Goal: Transaction & Acquisition: Purchase product/service

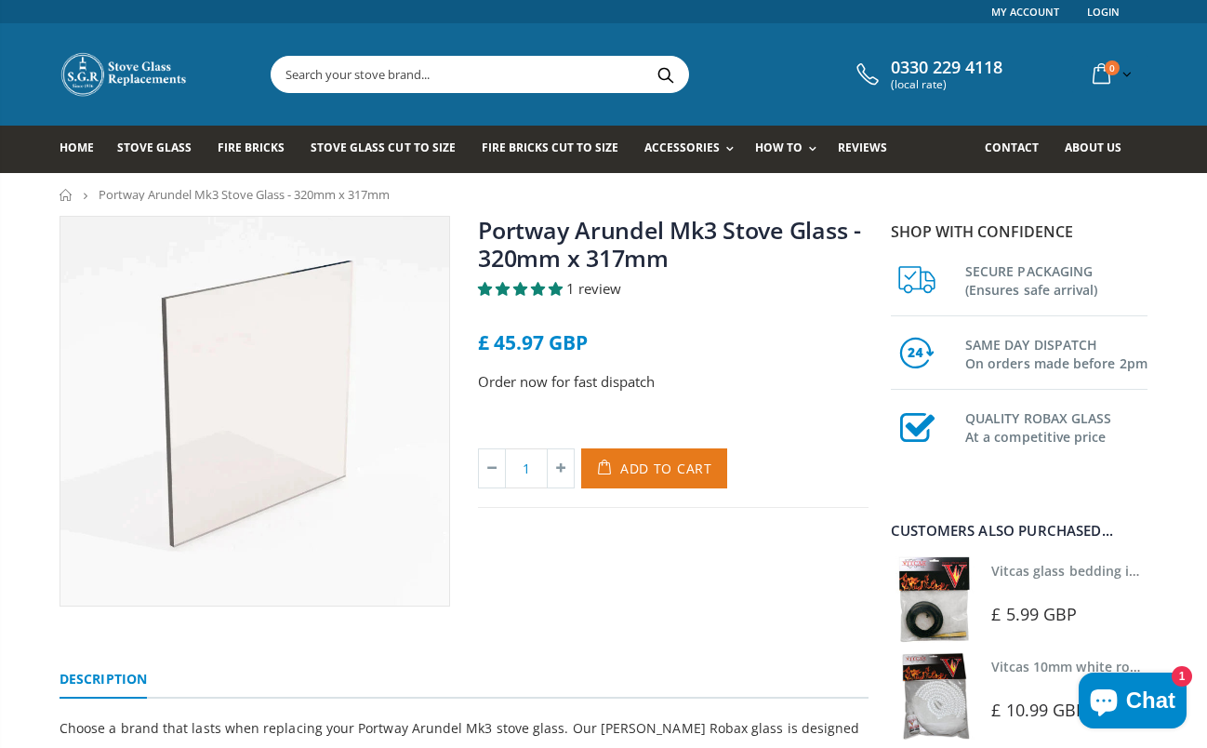
click at [644, 467] on span "Add to Cart" at bounding box center [666, 468] width 92 height 18
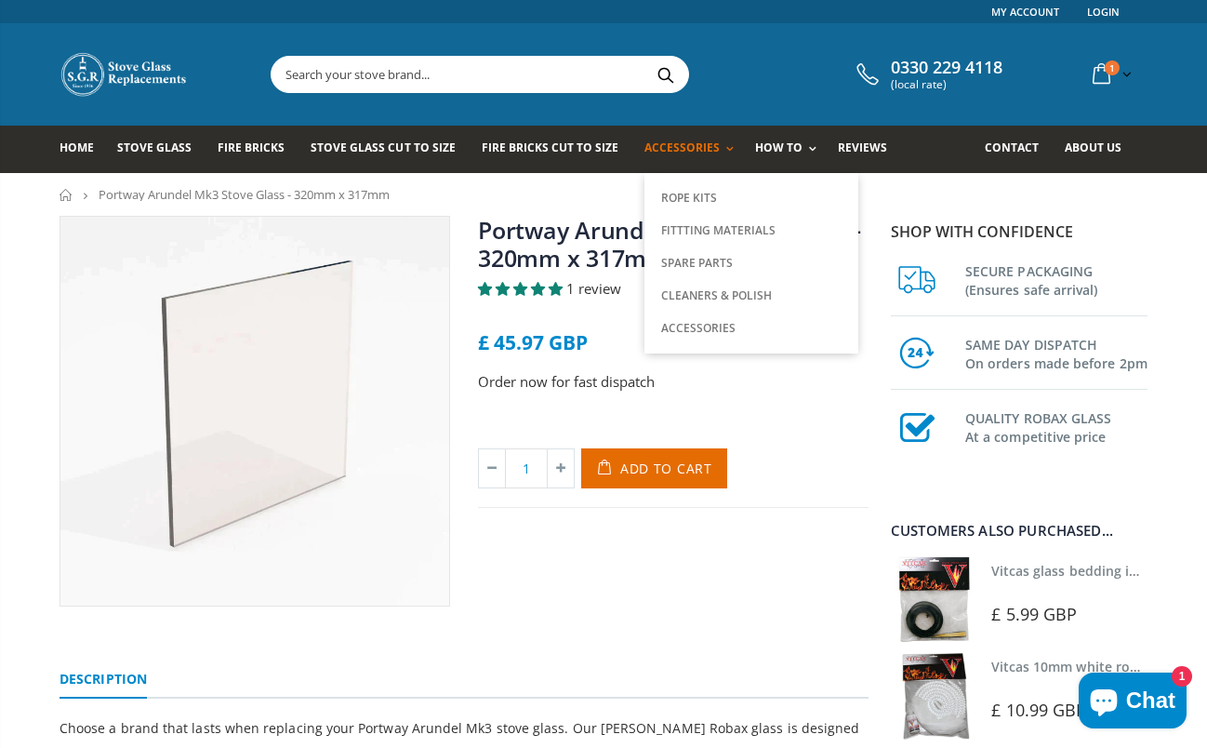
click at [717, 153] on link "Accessories" at bounding box center [693, 149] width 99 height 47
click at [694, 192] on link "Rope Kits" at bounding box center [751, 198] width 190 height 32
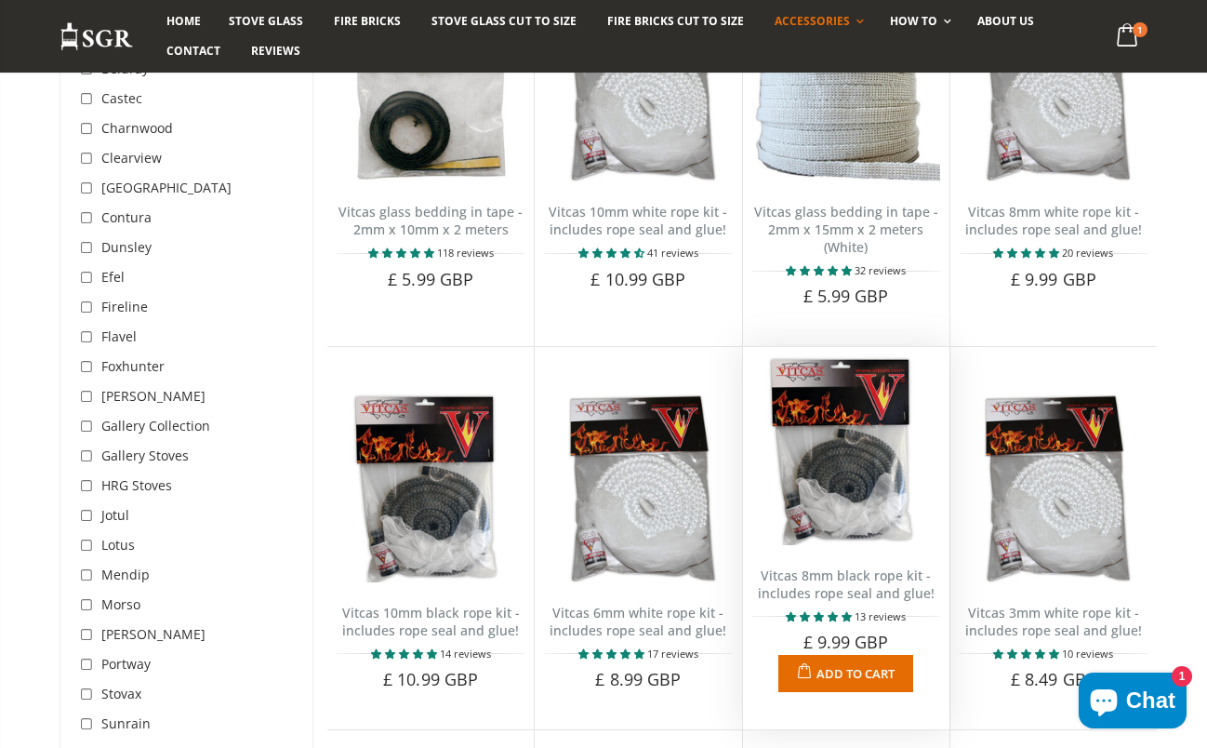
scroll to position [302, 0]
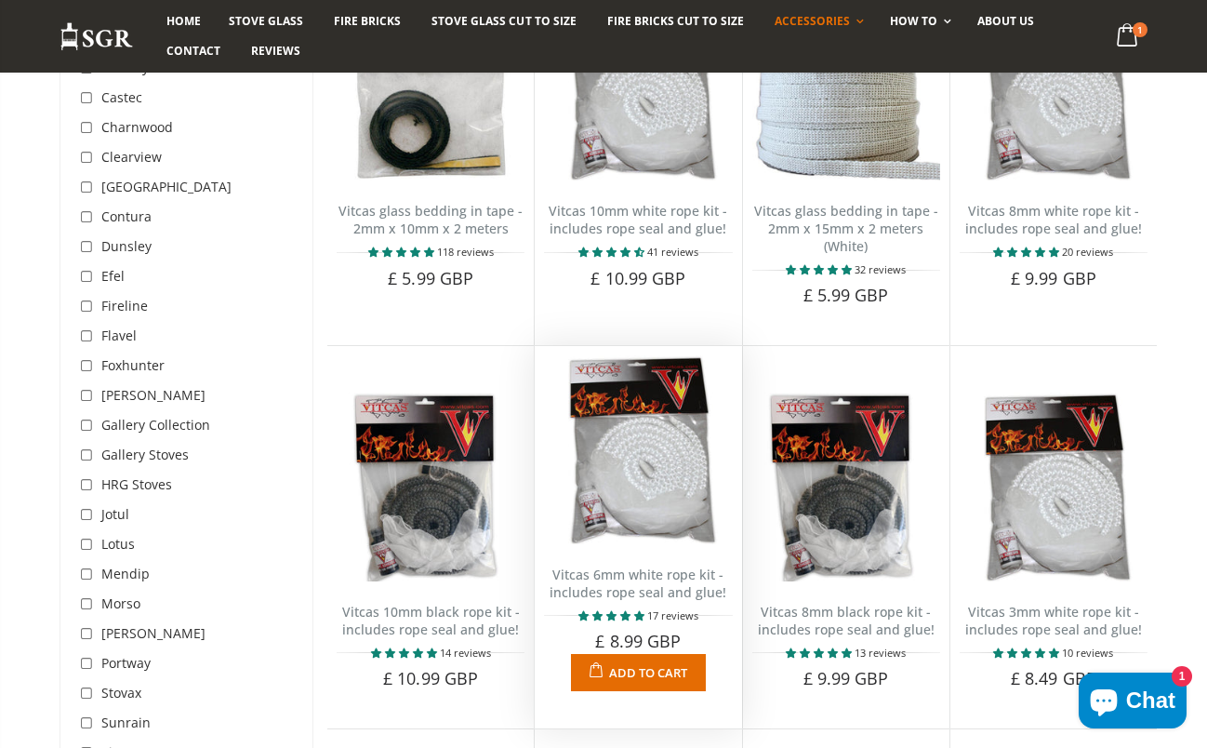
click at [632, 669] on span "Add to Cart" at bounding box center [648, 672] width 78 height 17
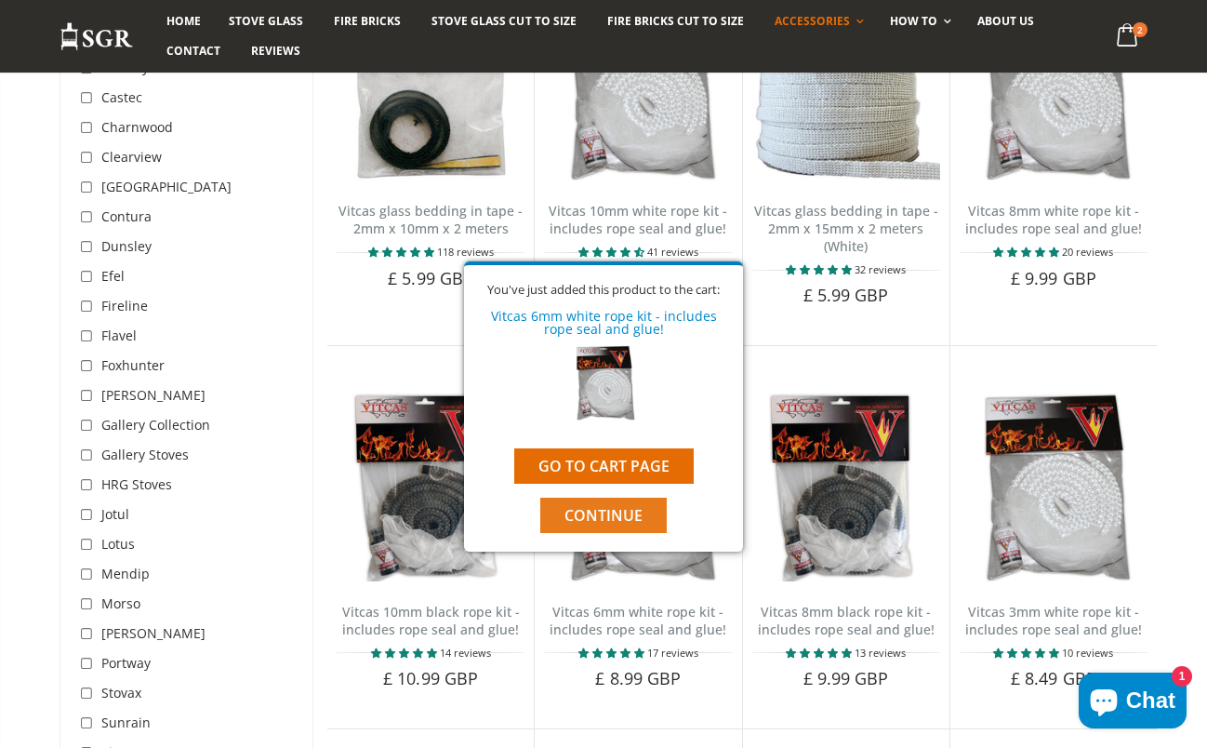
click at [596, 515] on span "Continue" at bounding box center [603, 515] width 78 height 20
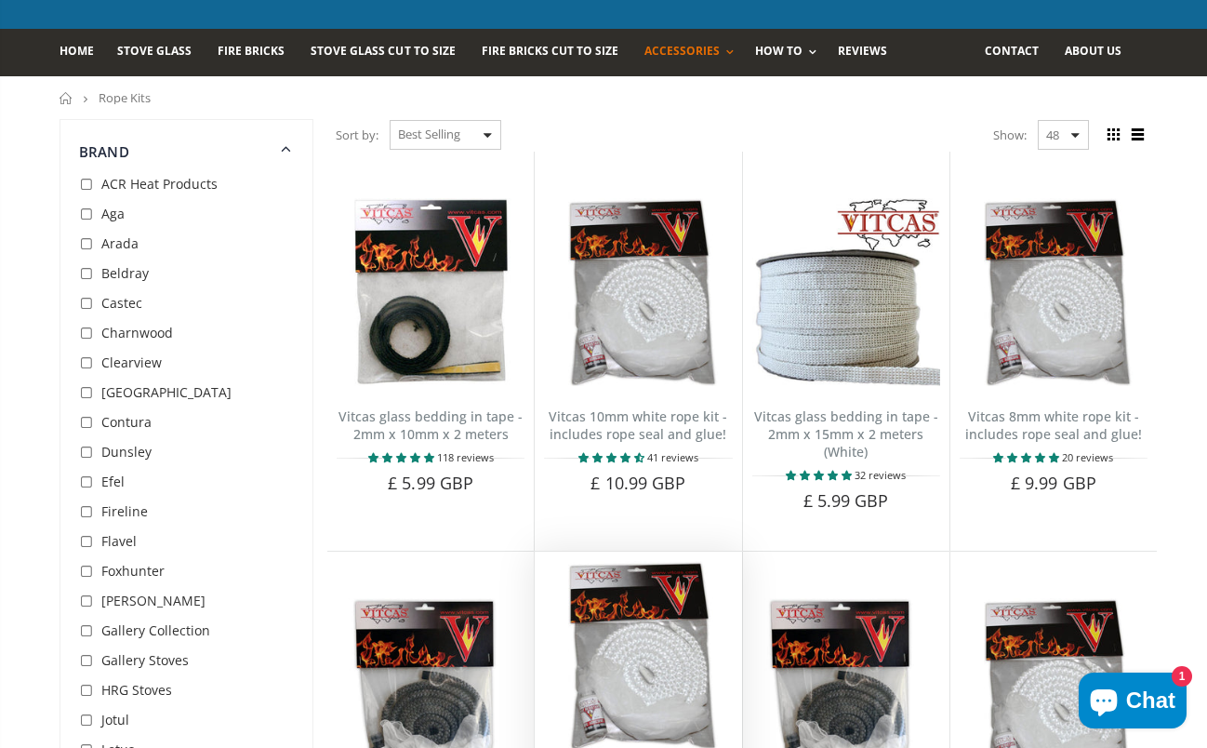
scroll to position [93, 0]
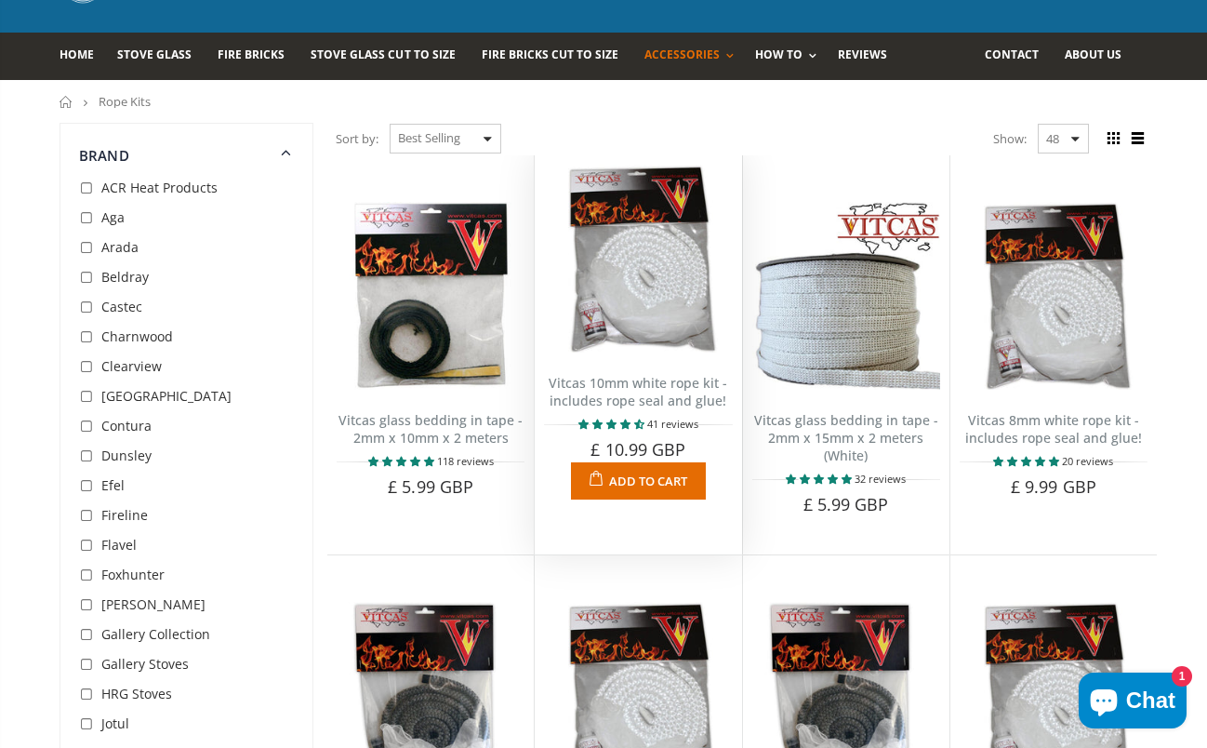
click at [640, 475] on span "Add to Cart" at bounding box center [648, 480] width 78 height 17
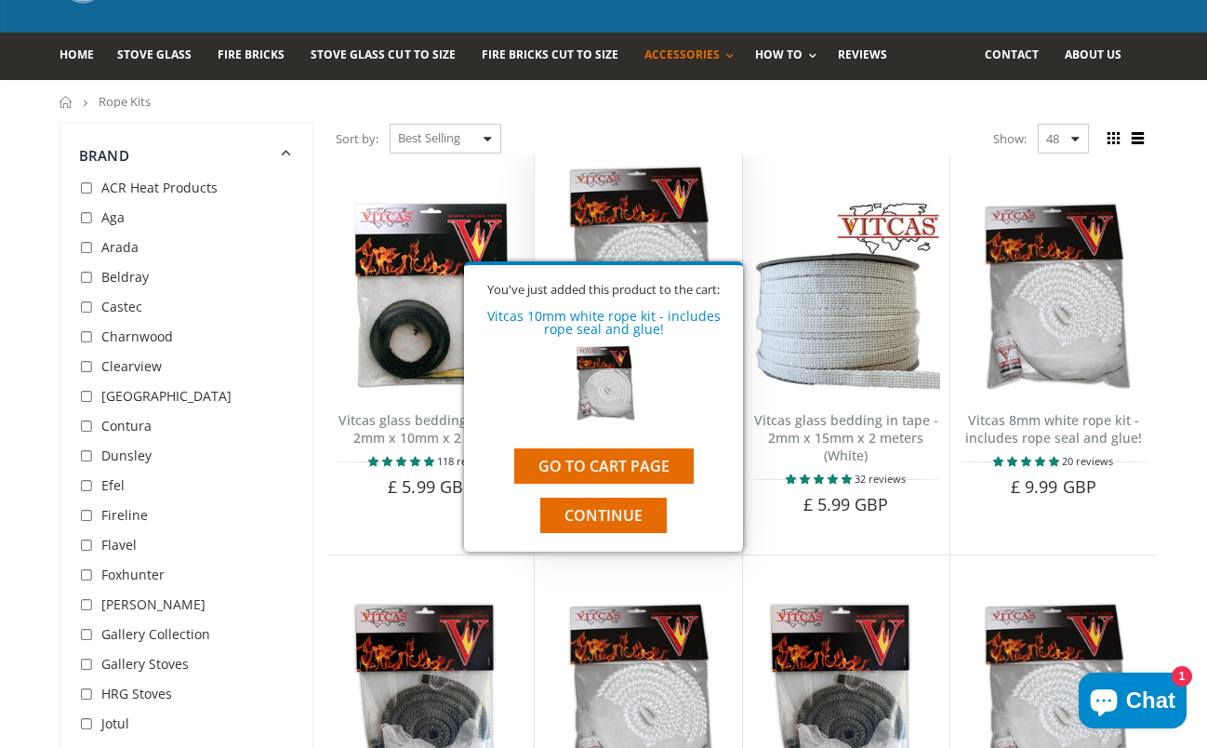
click at [605, 510] on span "Continue" at bounding box center [603, 515] width 78 height 20
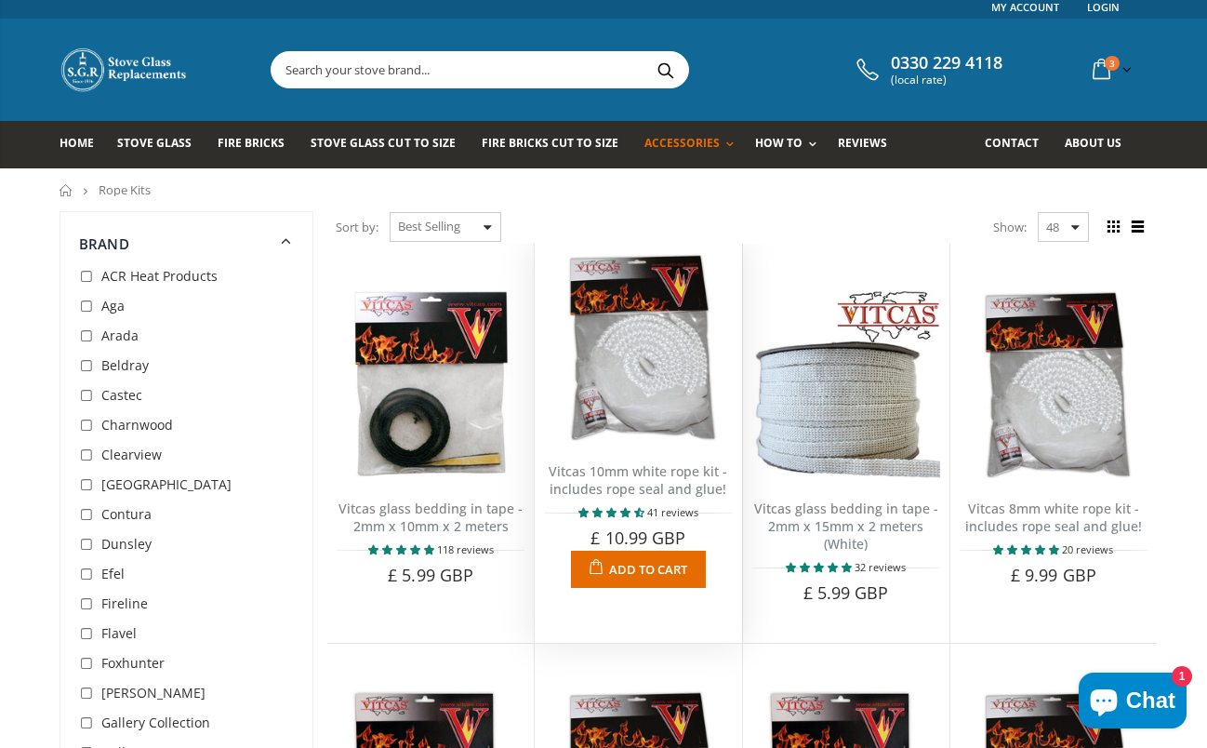
scroll to position [0, 0]
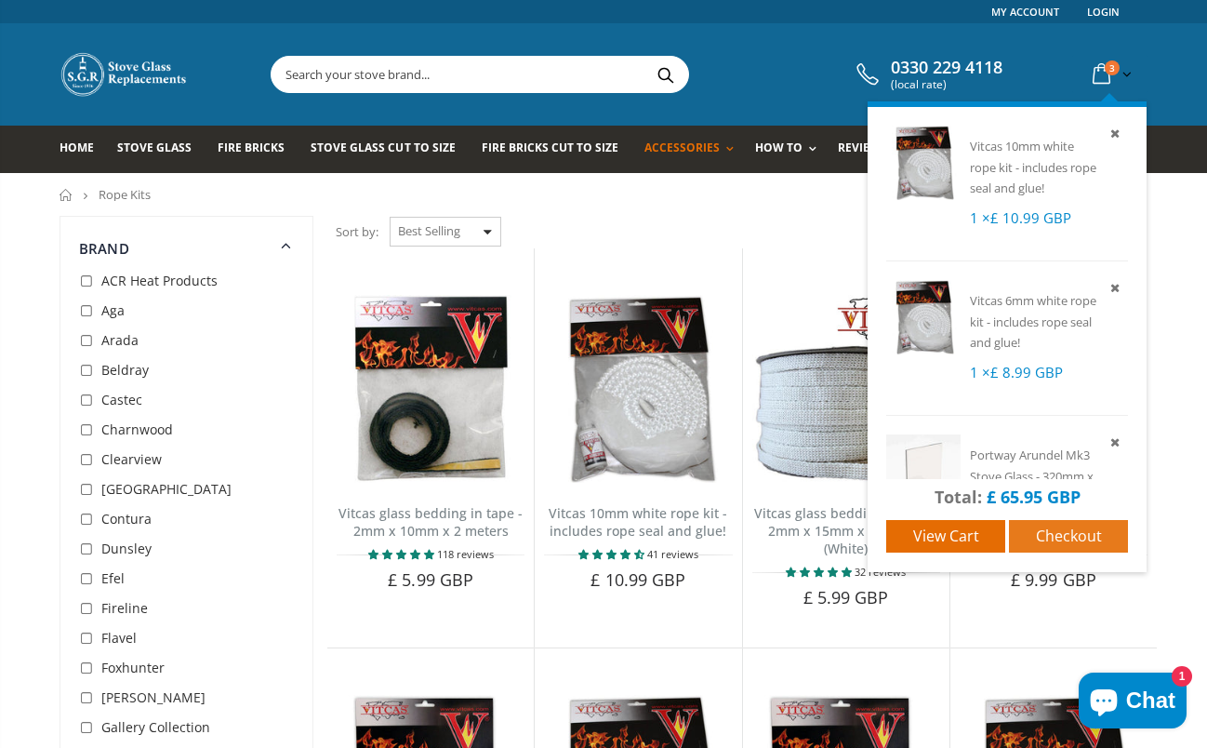
click at [1063, 532] on span "Checkout" at bounding box center [1069, 535] width 66 height 20
